Goal: Task Accomplishment & Management: Manage account settings

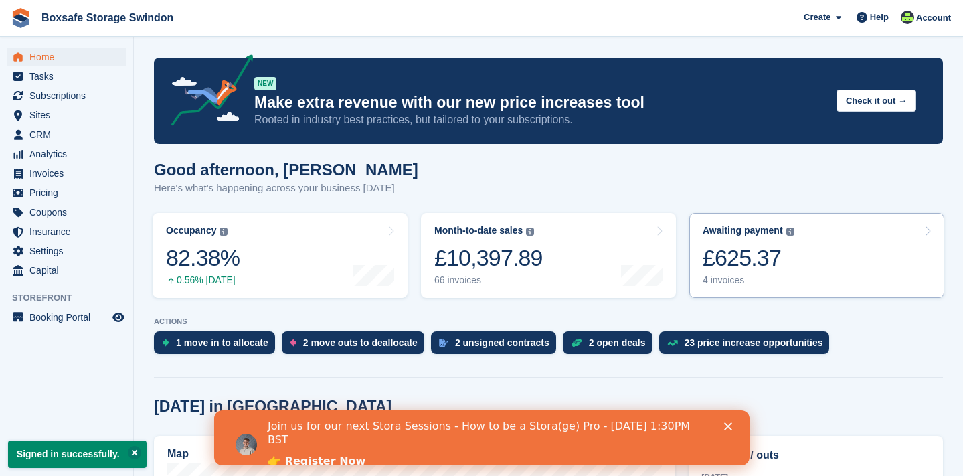
click at [740, 266] on div "£625.37" at bounding box center [749, 257] width 92 height 27
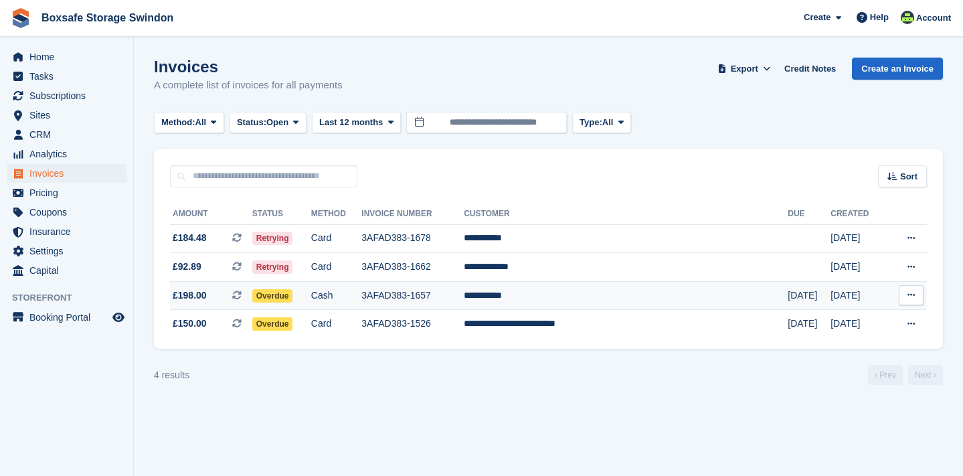
click at [443, 297] on td "3AFAD383-1657" at bounding box center [412, 295] width 102 height 29
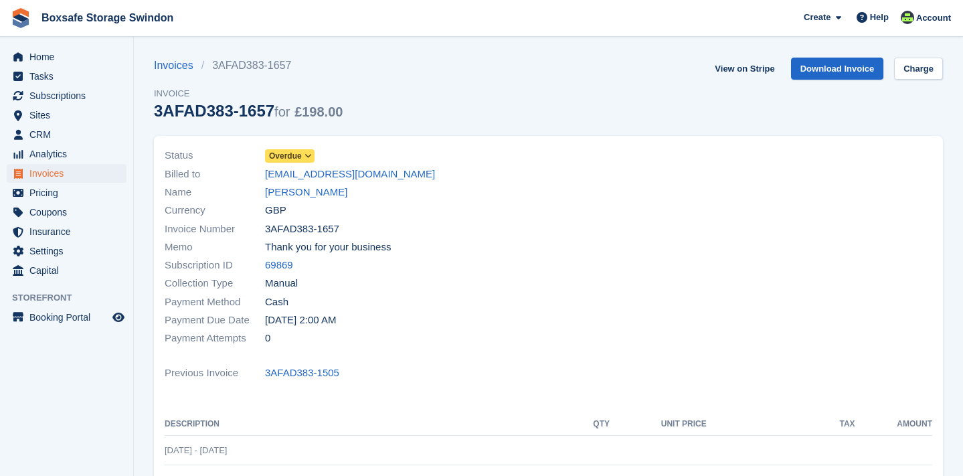
click at [309, 156] on icon at bounding box center [308, 156] width 7 height 8
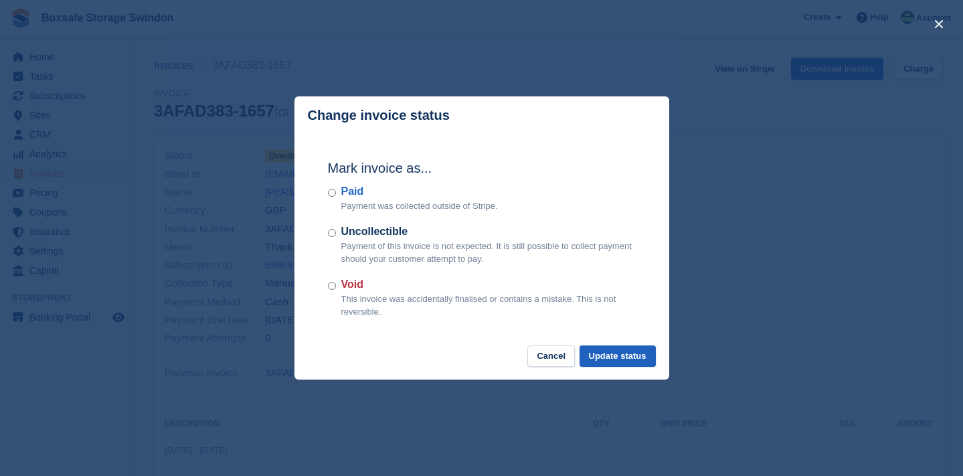
click at [594, 357] on button "Update status" at bounding box center [618, 356] width 76 height 22
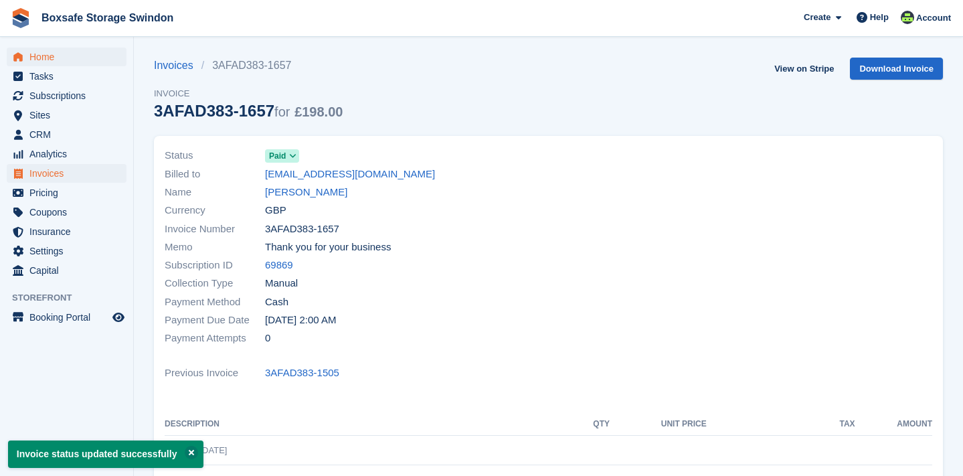
click at [89, 58] on span "Home" at bounding box center [69, 57] width 80 height 19
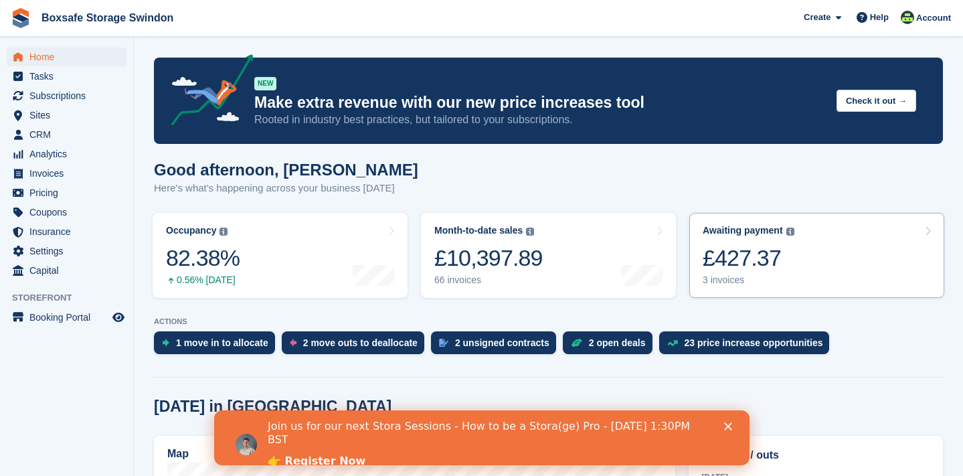
click at [746, 267] on div "£427.37" at bounding box center [749, 257] width 92 height 27
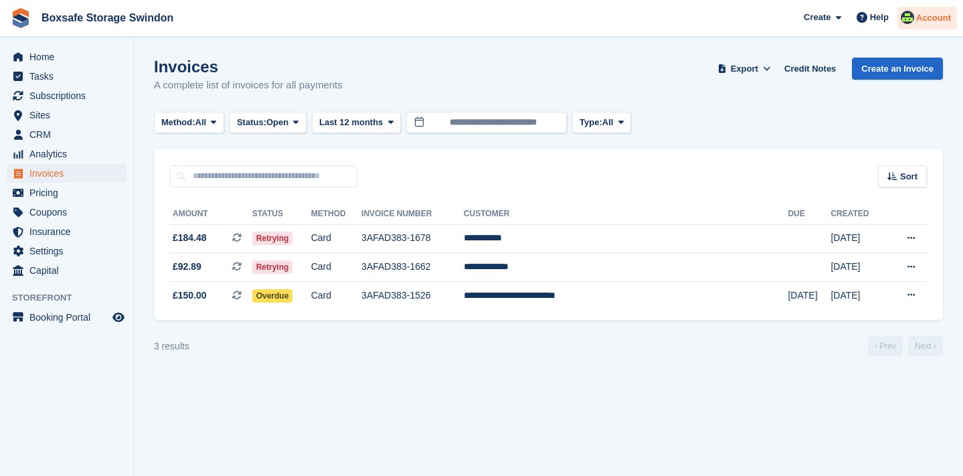
click at [935, 15] on span "Account" at bounding box center [933, 17] width 35 height 13
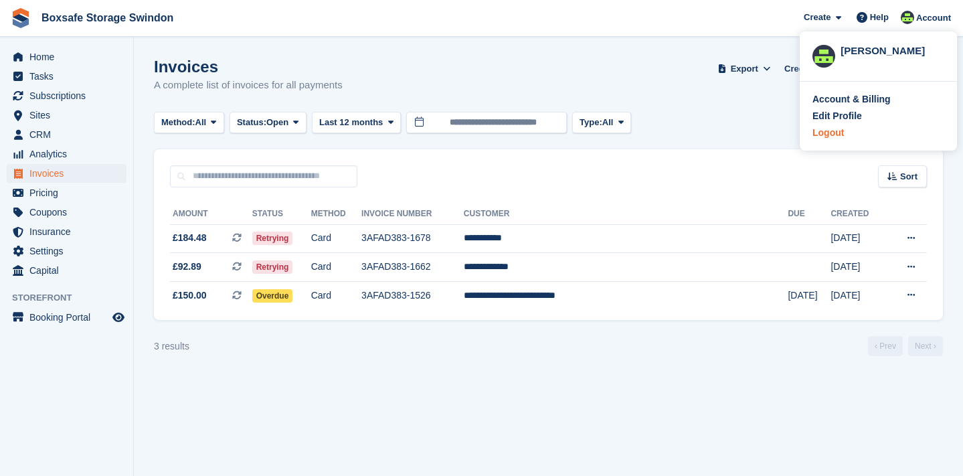
click at [841, 133] on div "Logout" at bounding box center [828, 133] width 31 height 14
